Goal: Transaction & Acquisition: Subscribe to service/newsletter

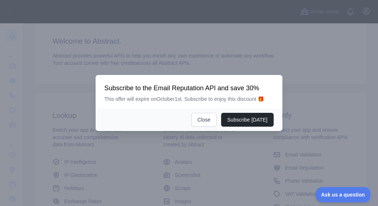
scroll to position [58, 0]
click at [239, 121] on button "Subscribe [DATE]" at bounding box center [247, 120] width 52 height 14
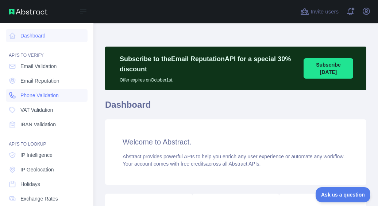
click at [15, 95] on icon at bounding box center [12, 95] width 7 height 7
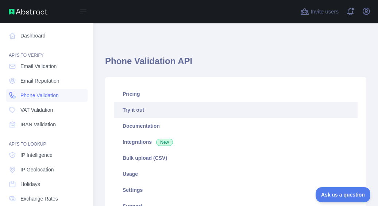
type textarea "**********"
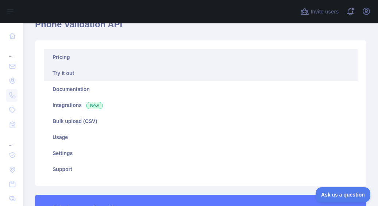
scroll to position [69, 0]
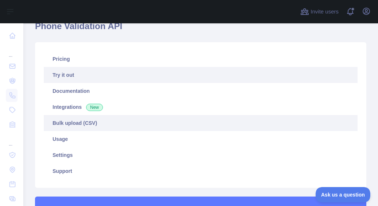
click at [105, 126] on link "Bulk upload (CSV)" at bounding box center [200, 123] width 313 height 16
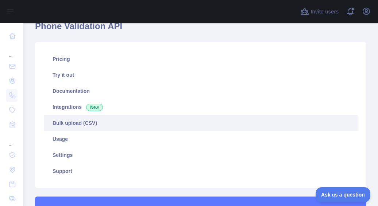
click at [78, 126] on link "Bulk upload (CSV)" at bounding box center [200, 123] width 313 height 16
click at [74, 121] on link "Bulk upload (CSV)" at bounding box center [200, 123] width 313 height 16
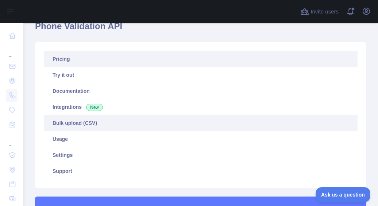
click at [63, 62] on link "Pricing" at bounding box center [200, 59] width 313 height 16
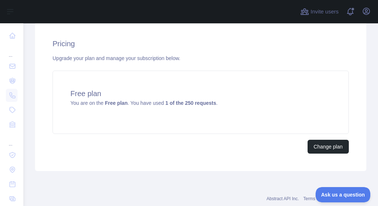
scroll to position [272, 0]
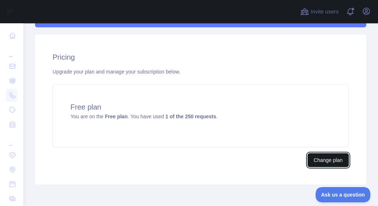
click at [332, 160] on button "Change plan" at bounding box center [327, 160] width 41 height 14
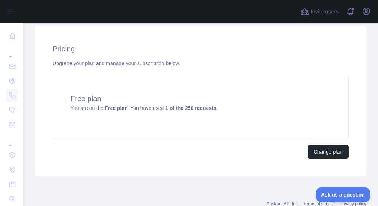
scroll to position [304, 0]
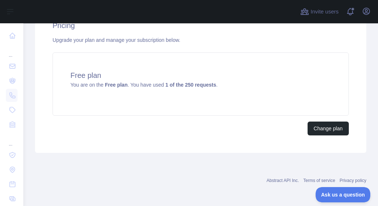
click at [54, 126] on div "Change plan" at bounding box center [200, 129] width 296 height 14
